Goal: Transaction & Acquisition: Purchase product/service

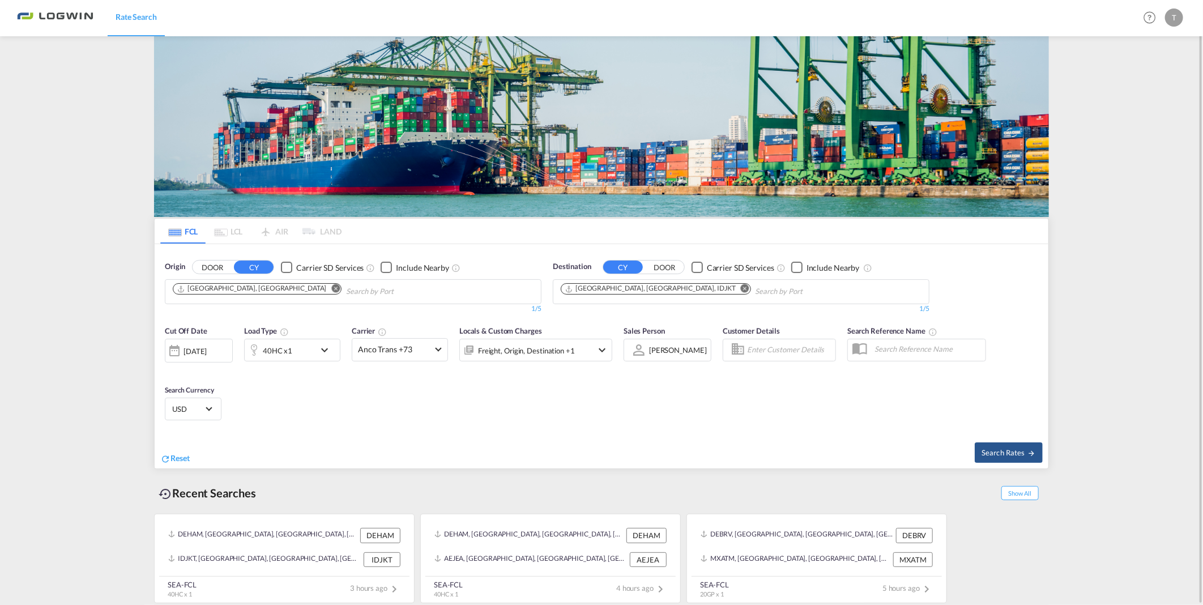
click at [332, 289] on md-icon "Remove" at bounding box center [336, 288] width 8 height 8
click at [246, 293] on body "Rate Search Rate Search Help Resources Product Release T My Profile Logout FCL …" at bounding box center [601, 302] width 1203 height 605
type input "[PERSON_NAME]"
click at [741, 290] on md-icon "Remove" at bounding box center [745, 288] width 8 height 8
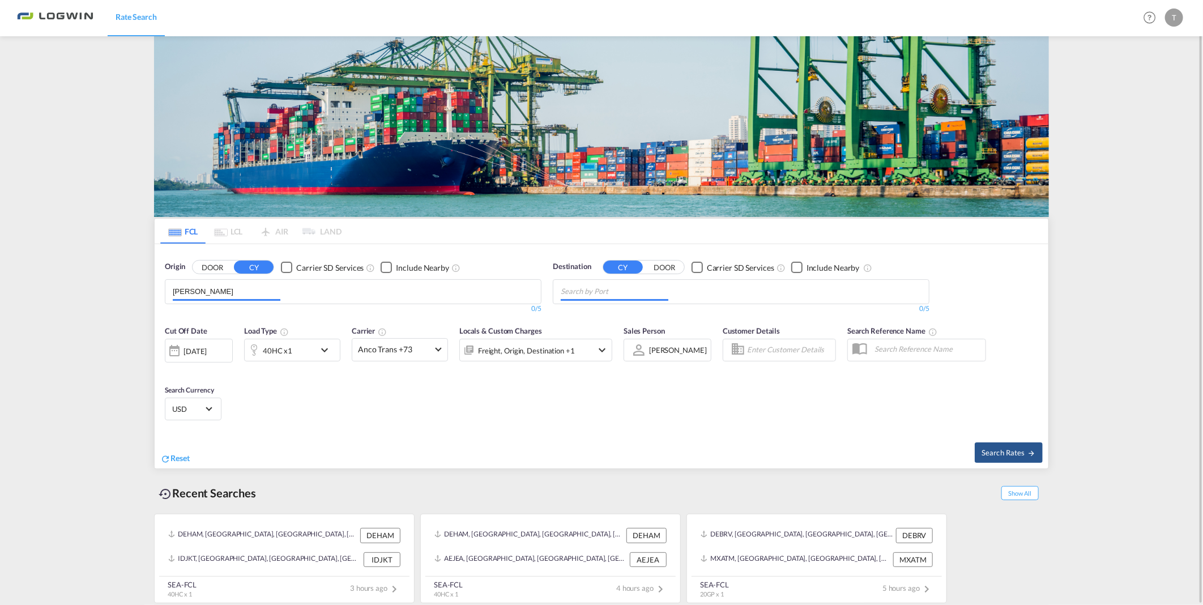
click at [618, 292] on input "Chips input." at bounding box center [615, 292] width 108 height 18
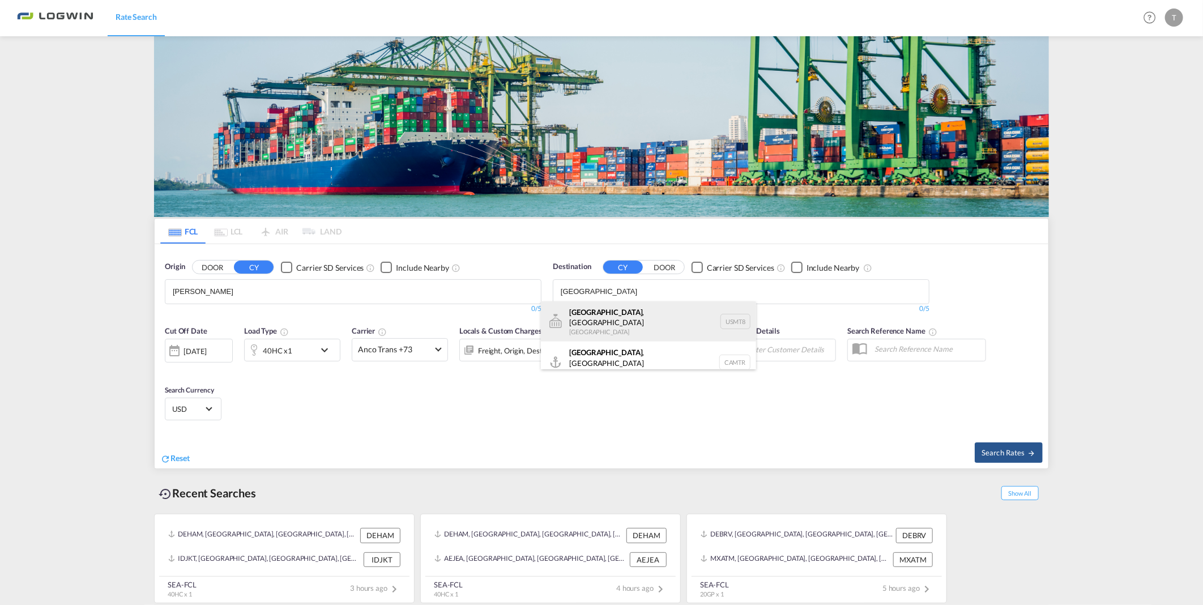
type input "[GEOGRAPHIC_DATA]"
click at [613, 312] on div "[GEOGRAPHIC_DATA] , [GEOGRAPHIC_DATA] [GEOGRAPHIC_DATA] USMT8" at bounding box center [648, 321] width 215 height 41
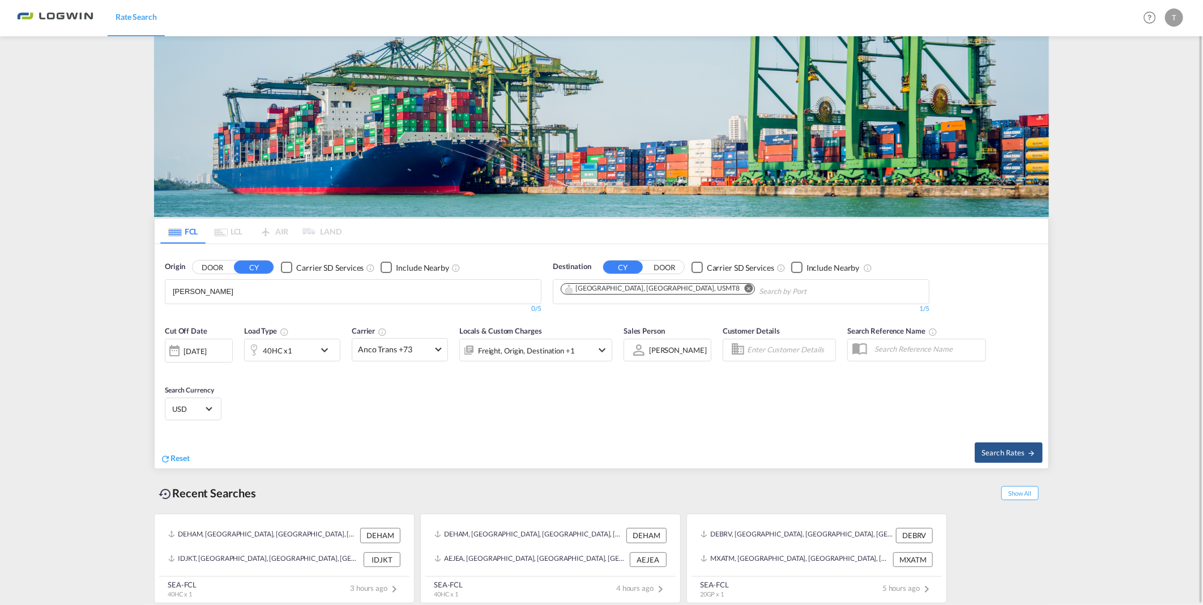
click at [745, 290] on md-icon "Remove" at bounding box center [749, 288] width 8 height 8
click at [643, 291] on body "Rate Search Rate Search Help Resources Product Release T My Profile Logout FCL …" at bounding box center [601, 302] width 1203 height 605
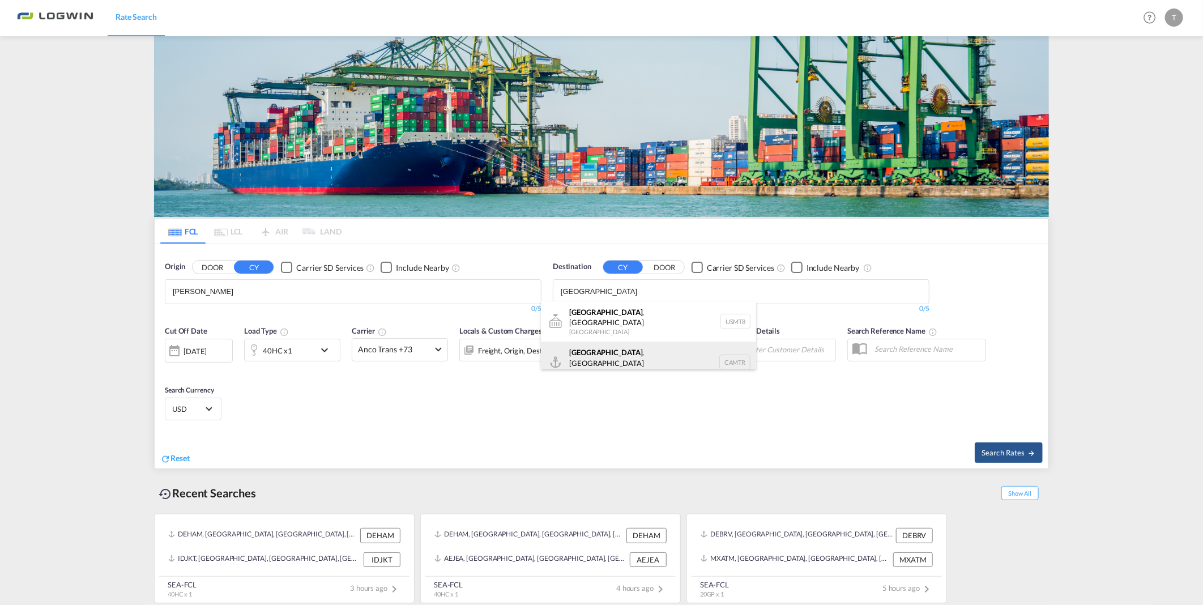
type input "[GEOGRAPHIC_DATA]"
click at [612, 350] on div "[GEOGRAPHIC_DATA] , [GEOGRAPHIC_DATA] [GEOGRAPHIC_DATA] CAMTR" at bounding box center [648, 361] width 215 height 41
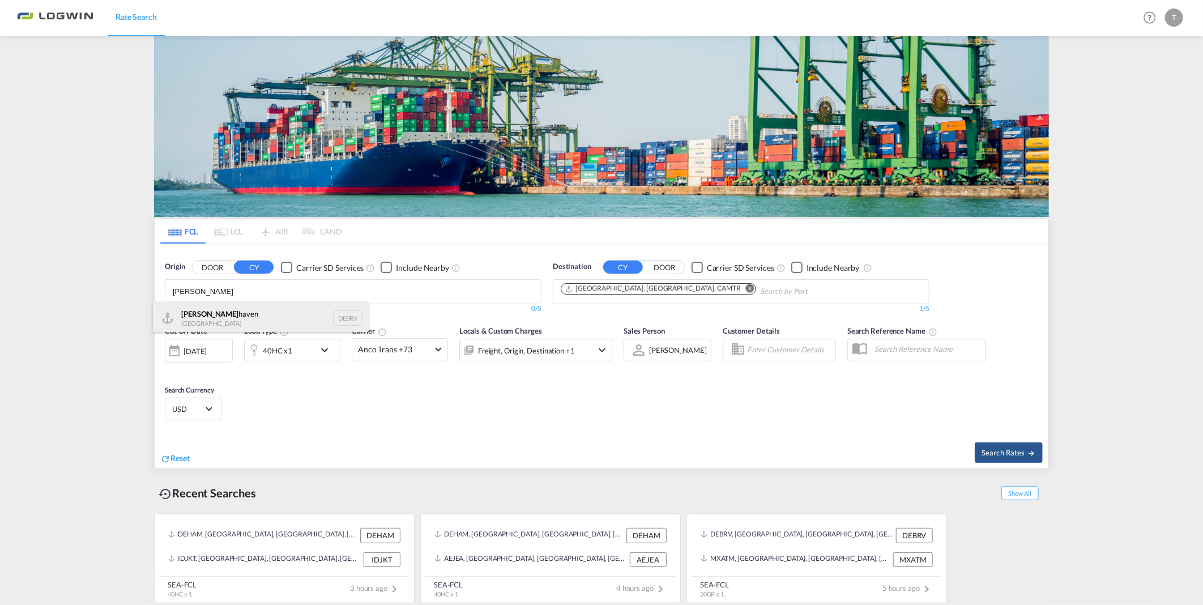
click at [272, 314] on div "[PERSON_NAME] haven [GEOGRAPHIC_DATA] DEBRV" at bounding box center [260, 318] width 215 height 34
click at [1009, 454] on span "Search Rates" at bounding box center [1008, 452] width 54 height 9
type input "DEBRV to CAMTR / [DATE]"
click at [286, 287] on md-icon "Remove" at bounding box center [290, 288] width 8 height 8
click at [275, 290] on input "Chips input." at bounding box center [227, 292] width 108 height 18
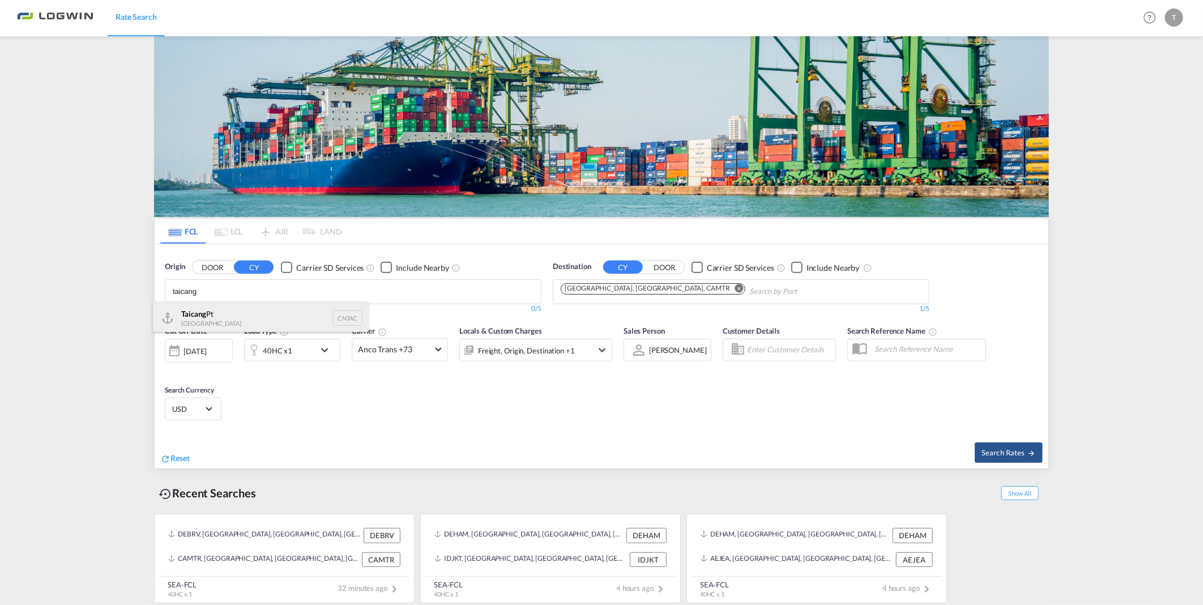
type input "taicang"
click at [265, 313] on div "Taicang Pt China CNTAC" at bounding box center [260, 318] width 215 height 34
click at [738, 291] on button "Remove" at bounding box center [746, 289] width 17 height 11
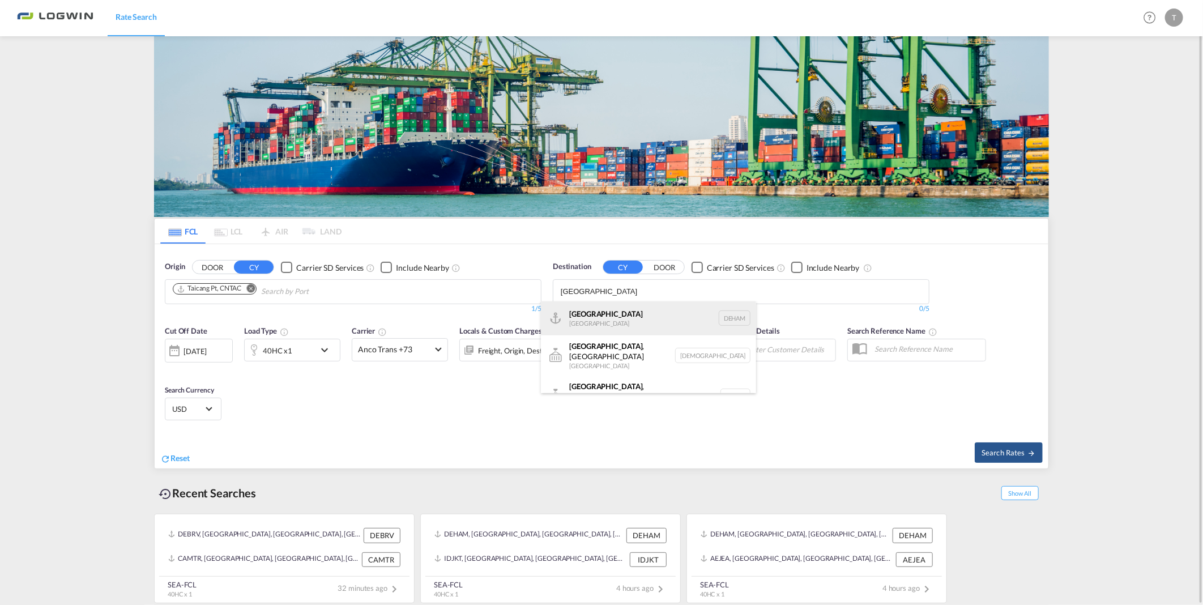
type input "hamburg"
click at [624, 312] on div "Hamburg Germany DEHAM" at bounding box center [648, 318] width 215 height 34
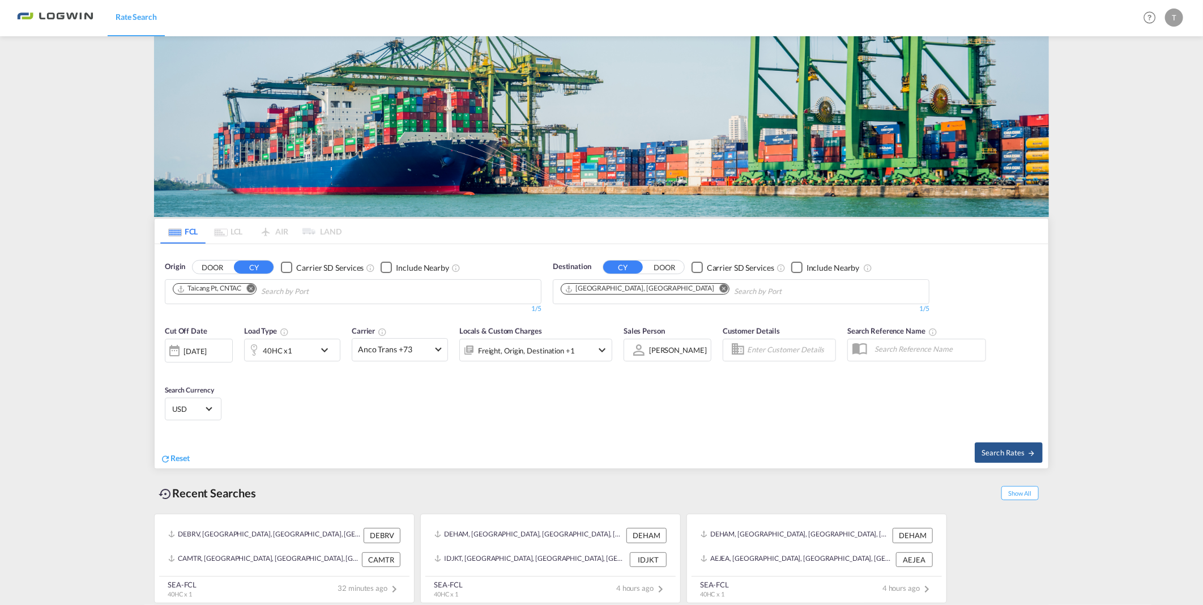
click at [327, 349] on md-icon "icon-chevron-down" at bounding box center [327, 350] width 19 height 14
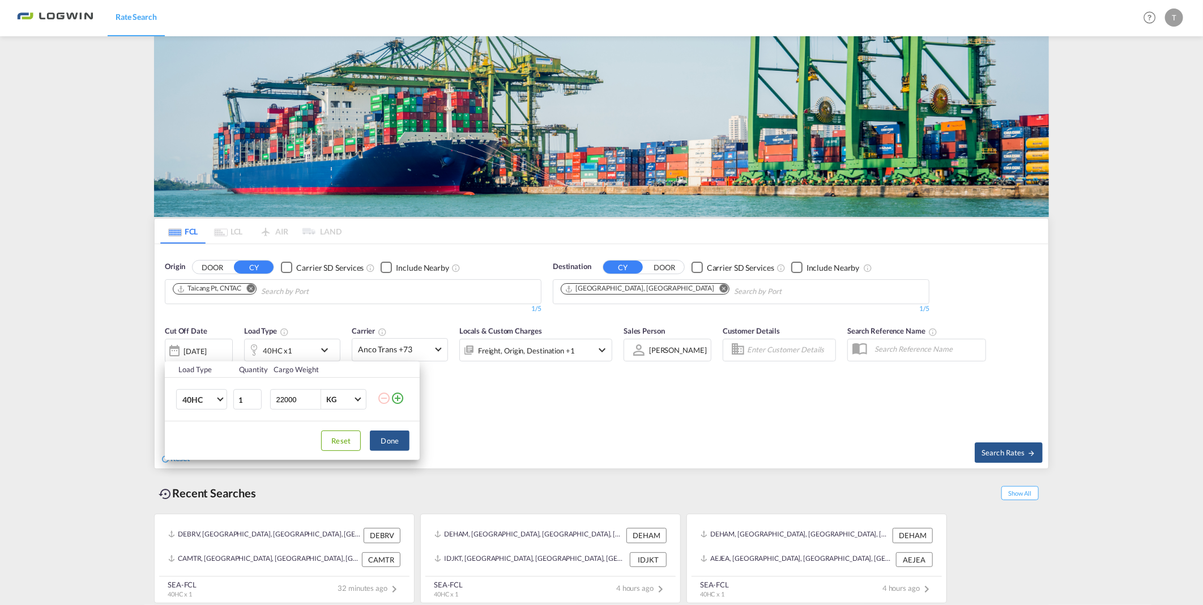
click at [398, 401] on md-icon "icon-plus-circle-outline" at bounding box center [398, 398] width 14 height 14
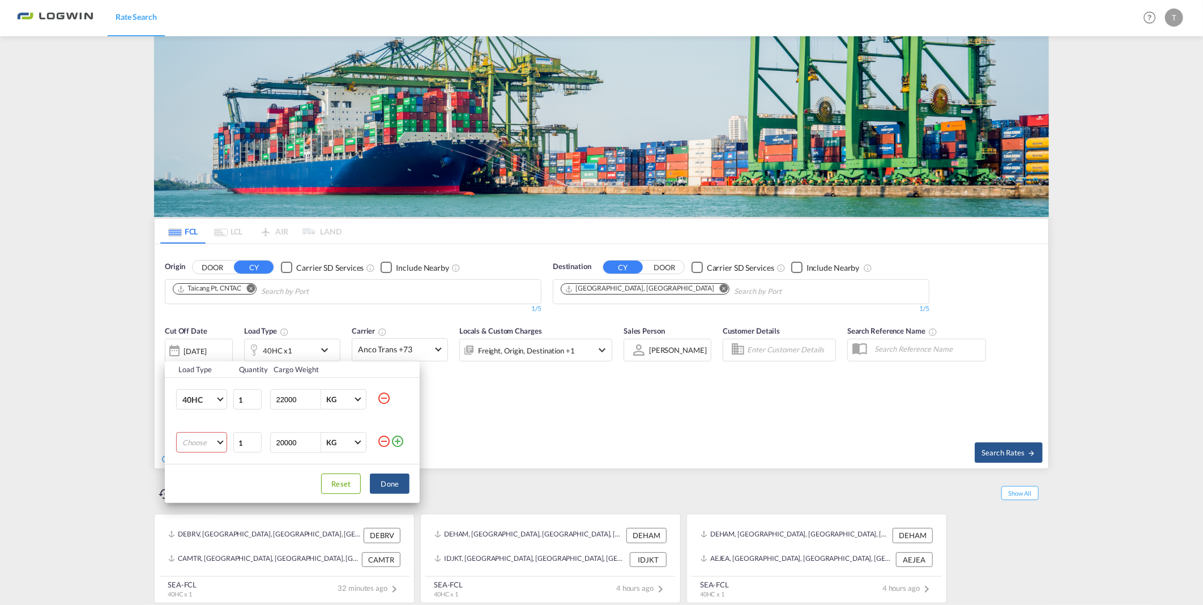
click at [216, 445] on md-select "Choose 20GP 40GP 40HC 45HC 20RE 40RE 40HR 20OT 40OT 20FR 40FR 40NR 20NR 45S 20T…" at bounding box center [201, 442] width 51 height 20
click at [210, 439] on md-option "20GP" at bounding box center [211, 442] width 77 height 27
drag, startPoint x: 306, startPoint y: 444, endPoint x: 254, endPoint y: 443, distance: 52.7
click at [254, 443] on tr "20GP 1 20000 KG KG" at bounding box center [292, 442] width 255 height 43
type input "1000"
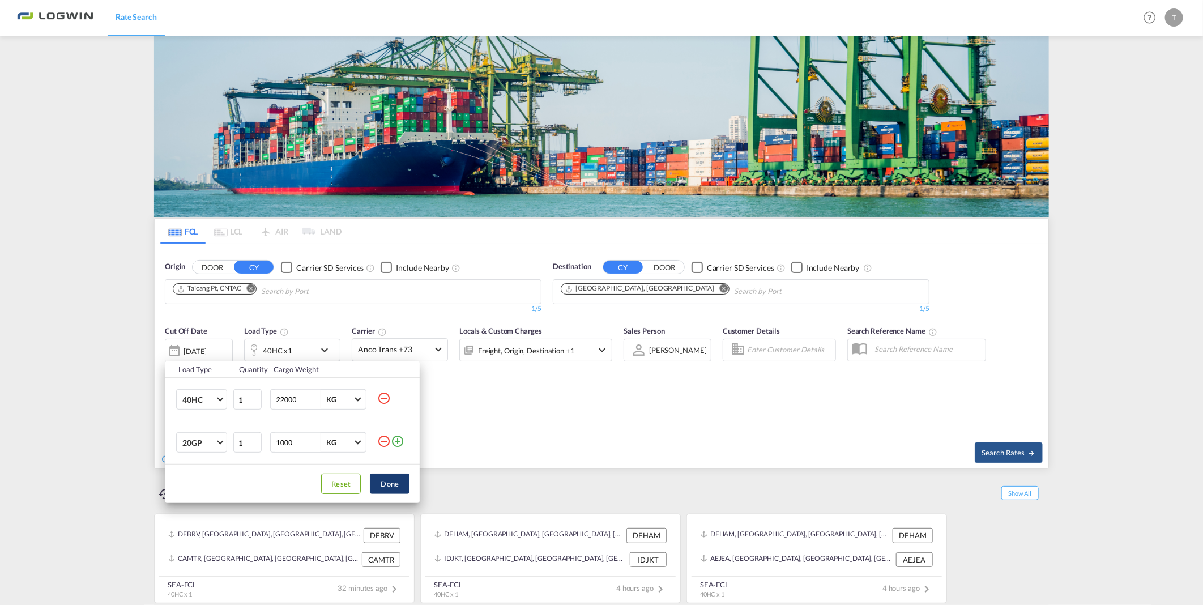
click at [392, 490] on button "Done" at bounding box center [390, 483] width 40 height 20
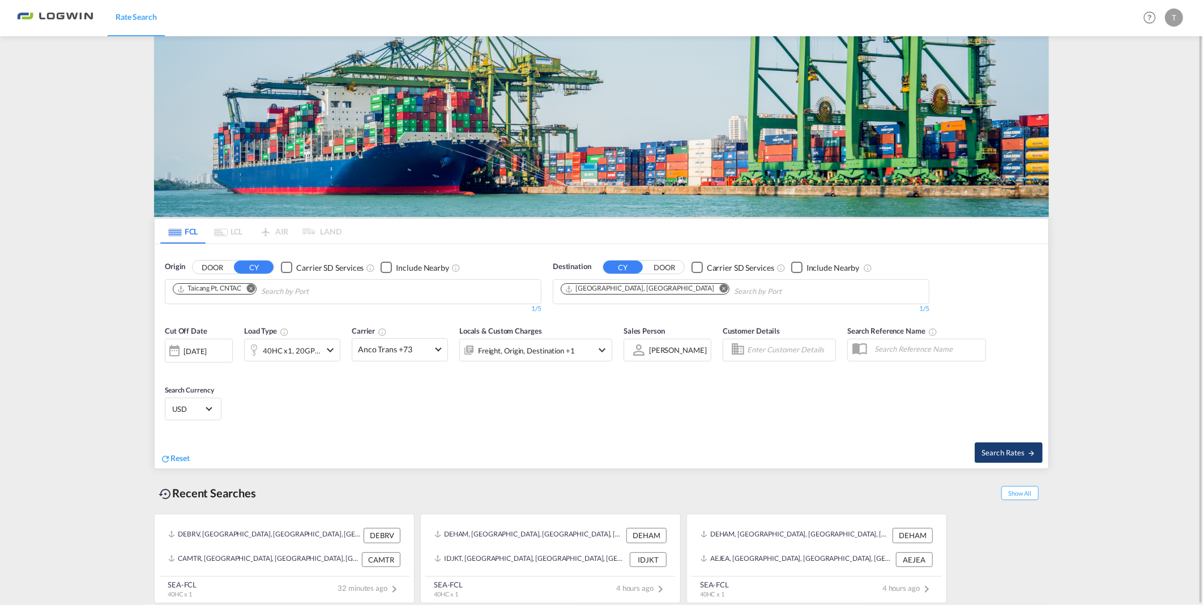
click at [1010, 449] on span "Search Rates" at bounding box center [1008, 452] width 54 height 9
type input "CNTAC to DEHAM / 11 Aug 2025"
